Goal: Information Seeking & Learning: Learn about a topic

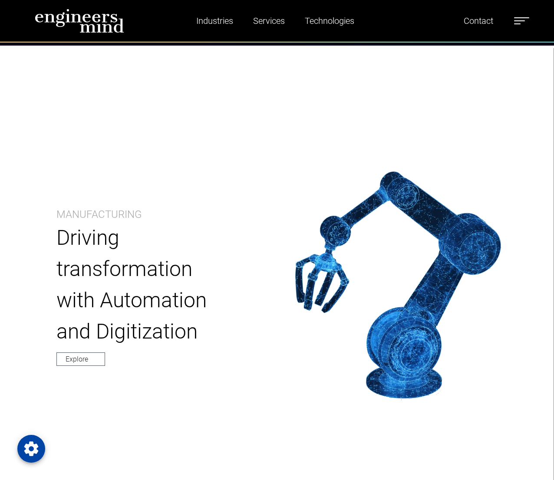
scroll to position [1318, 0]
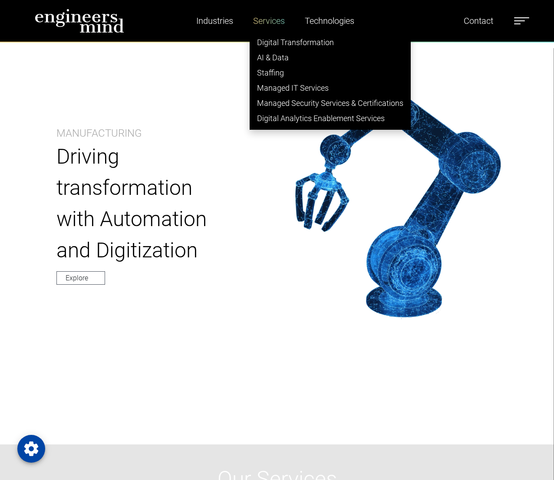
click at [263, 20] on link "Services" at bounding box center [269, 21] width 39 height 20
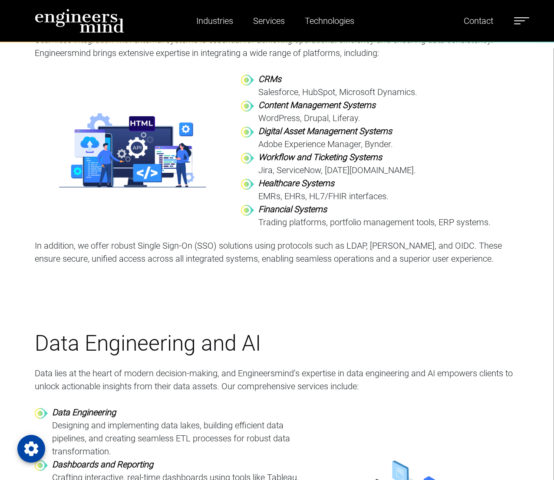
scroll to position [1359, 0]
